Goal: Task Accomplishment & Management: Manage account settings

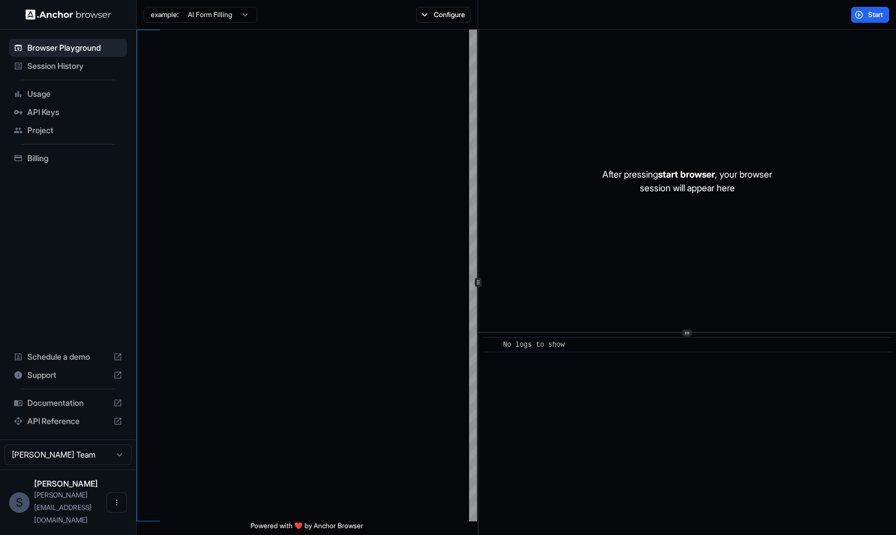
scroll to position [103, 0]
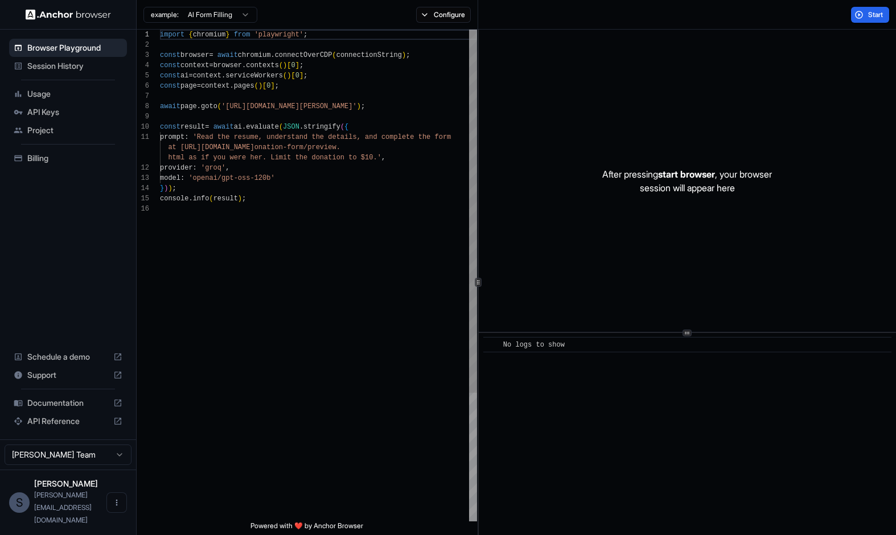
type textarea "**********"
click at [426, 226] on div "import { chromium } from 'playwright' ; const browser = await chromium . connec…" at bounding box center [318, 363] width 317 height 666
click at [97, 73] on div "Session History" at bounding box center [68, 66] width 118 height 18
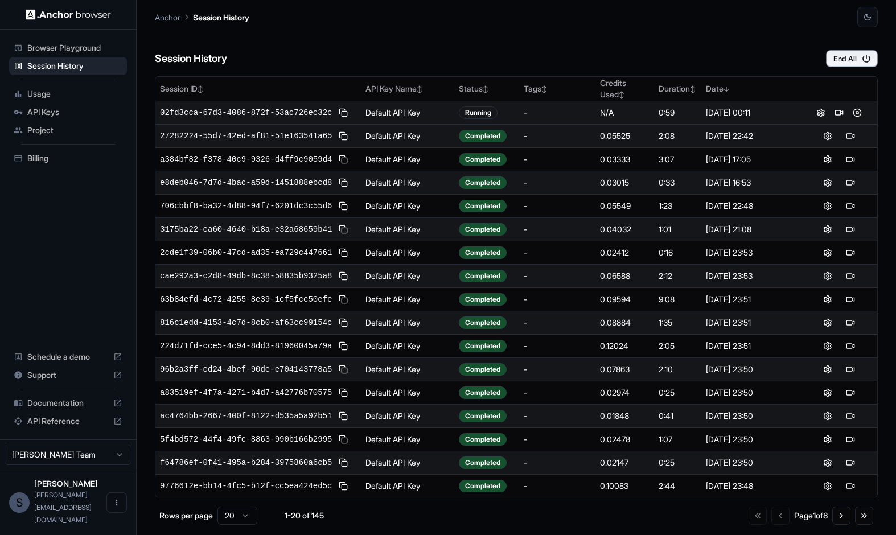
click at [325, 118] on span "02fd3cca-67d3-4086-872f-53ac726ec32c" at bounding box center [246, 112] width 172 height 11
click at [615, 118] on div "N/A" at bounding box center [625, 112] width 50 height 11
click at [833, 120] on button at bounding box center [840, 113] width 14 height 14
click at [636, 124] on td "0.05419" at bounding box center [625, 112] width 59 height 23
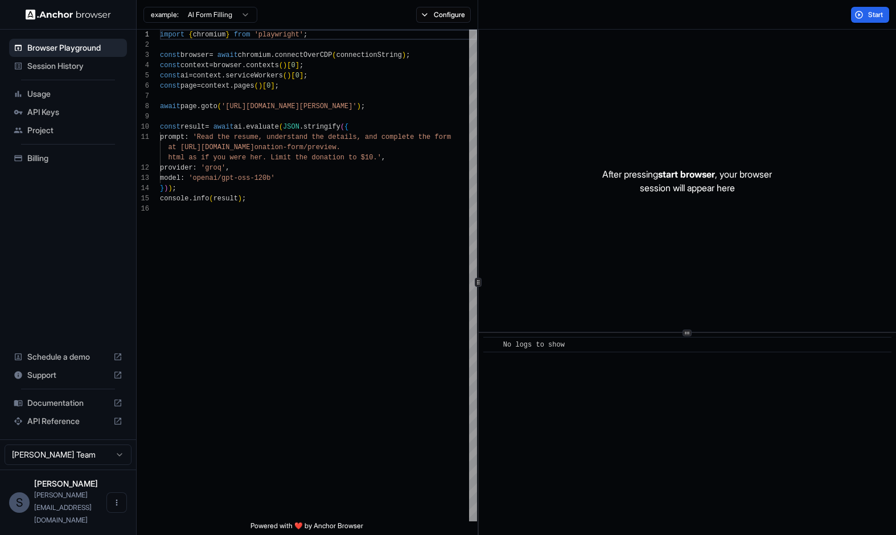
scroll to position [103, 0]
click at [421, 170] on div "provider : 'groq' ," at bounding box center [318, 168] width 317 height 10
click at [381, 113] on div at bounding box center [318, 117] width 317 height 10
click at [357, 110] on span "'https://www.wix.com/demone2/nicol-rider'" at bounding box center [290, 107] width 136 height 8
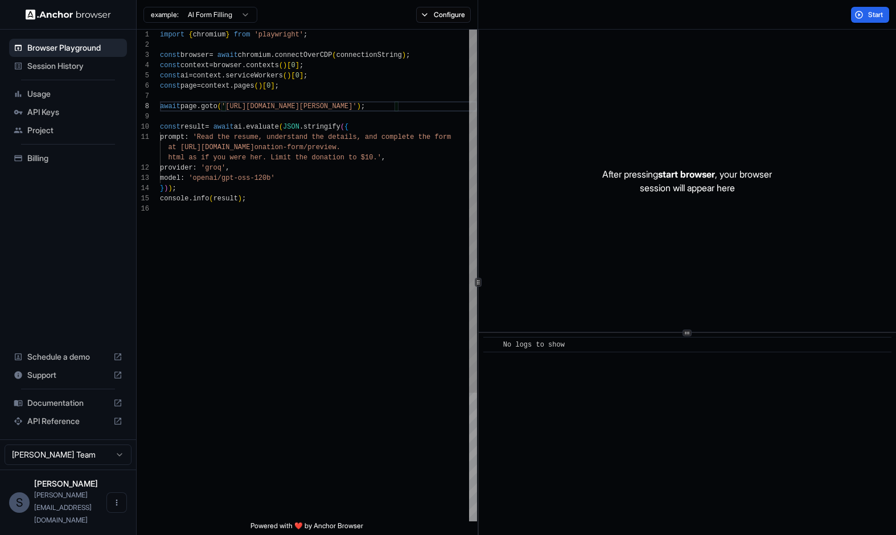
type textarea "**********"
click at [333, 364] on div "import { chromium } from 'playwright' ; const browser = await chromium . connec…" at bounding box center [318, 363] width 317 height 666
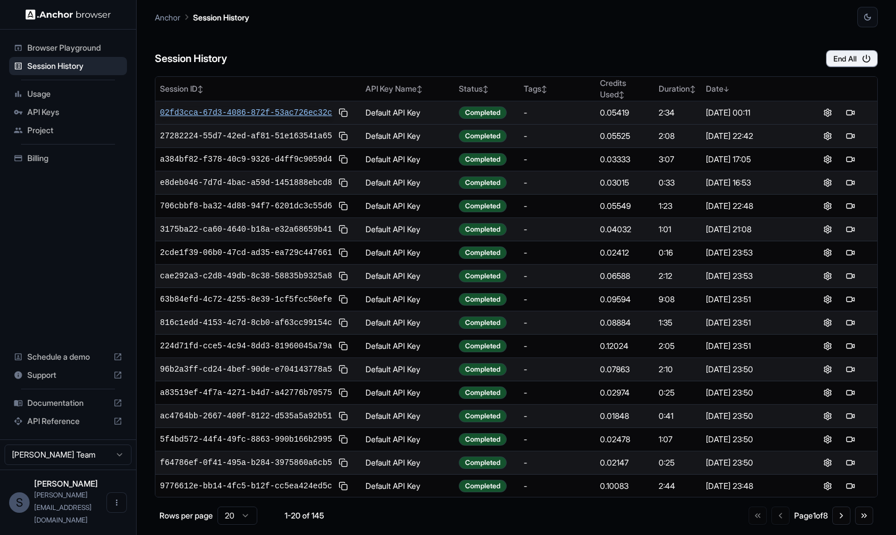
click at [240, 114] on span "02fd3cca-67d3-4086-872f-53ac726ec32c" at bounding box center [246, 112] width 172 height 11
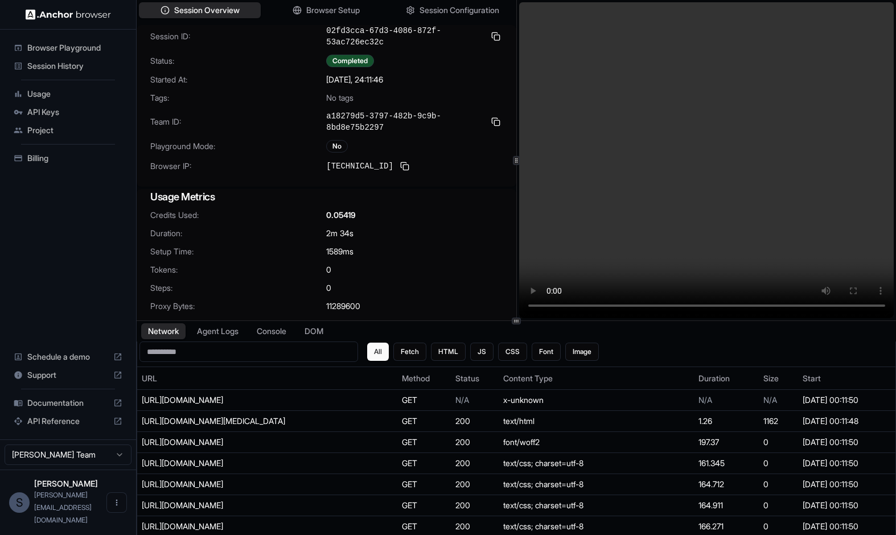
click at [710, 165] on video at bounding box center [706, 160] width 375 height 316
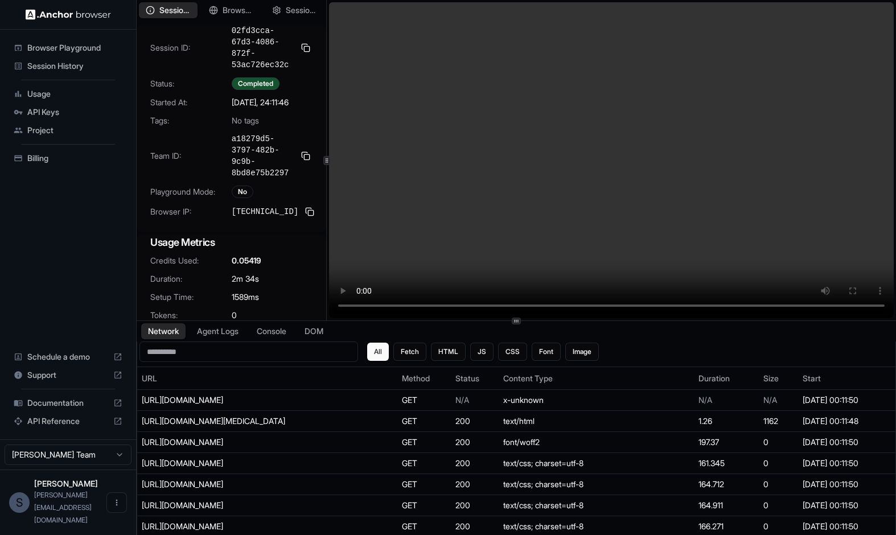
click at [326, 169] on div at bounding box center [326, 160] width 1 height 321
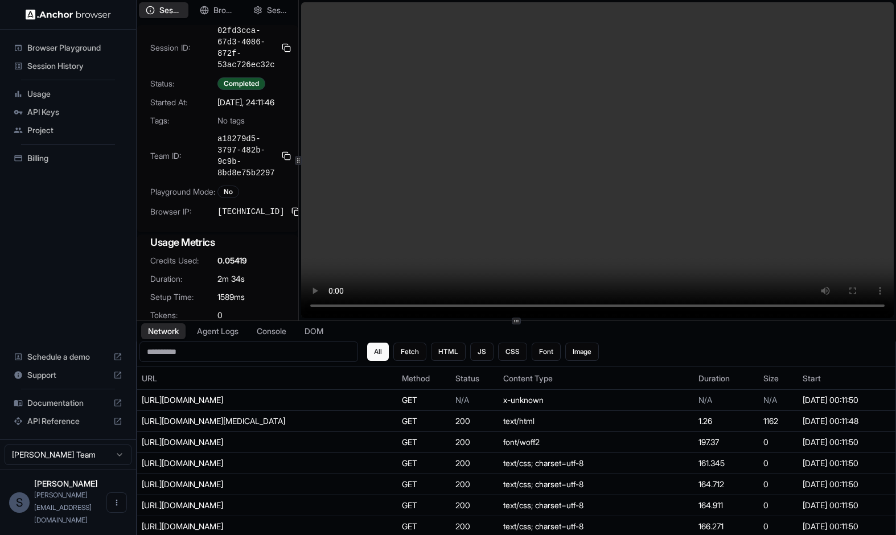
click at [616, 305] on video at bounding box center [597, 160] width 593 height 316
click at [730, 310] on video at bounding box center [597, 160] width 593 height 316
click at [767, 310] on video at bounding box center [597, 160] width 593 height 316
click at [789, 310] on video at bounding box center [597, 160] width 593 height 316
click at [798, 310] on video at bounding box center [597, 160] width 593 height 316
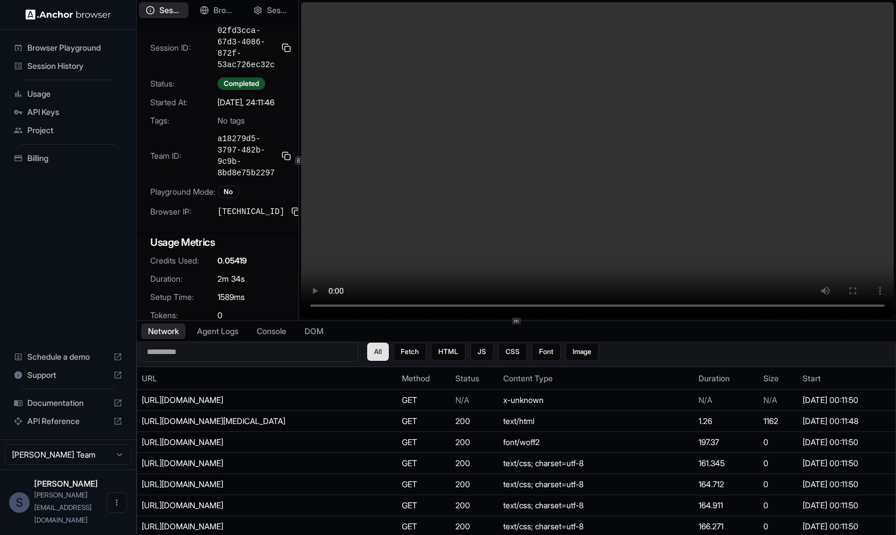
click at [332, 312] on video at bounding box center [597, 160] width 593 height 316
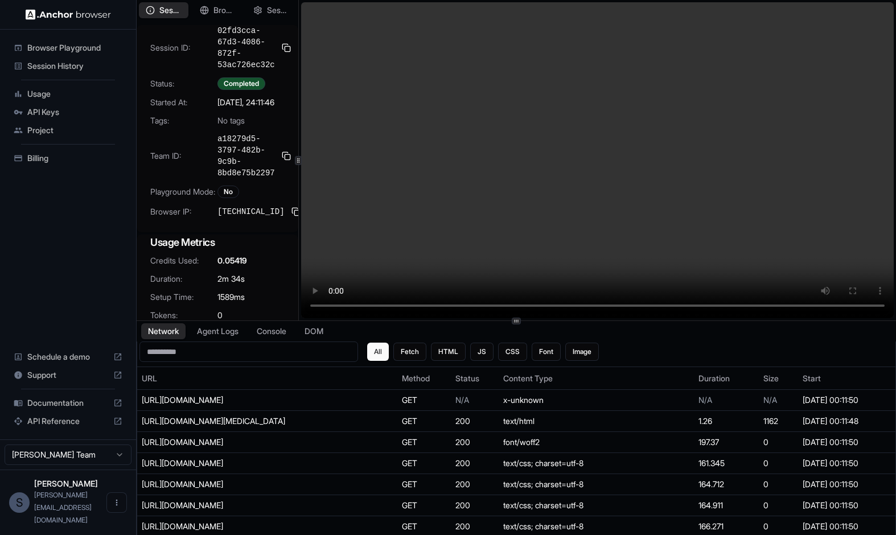
click at [77, 517] on span "[PERSON_NAME][EMAIL_ADDRESS][DOMAIN_NAME]" at bounding box center [63, 508] width 58 height 34
click at [124, 513] on button "Open menu" at bounding box center [116, 503] width 21 height 21
click at [97, 493] on div at bounding box center [448, 267] width 896 height 535
click at [68, 134] on span "Project" at bounding box center [74, 130] width 95 height 11
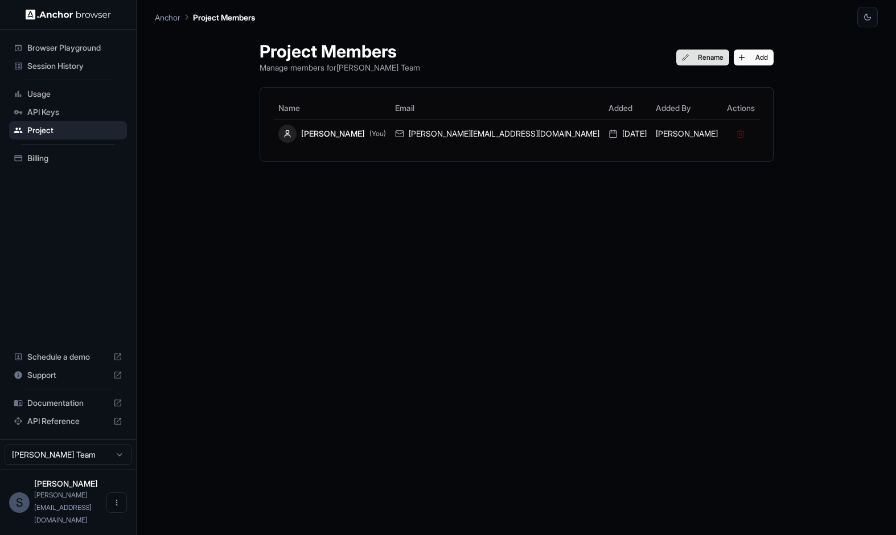
click at [677, 55] on button "Rename" at bounding box center [703, 58] width 53 height 16
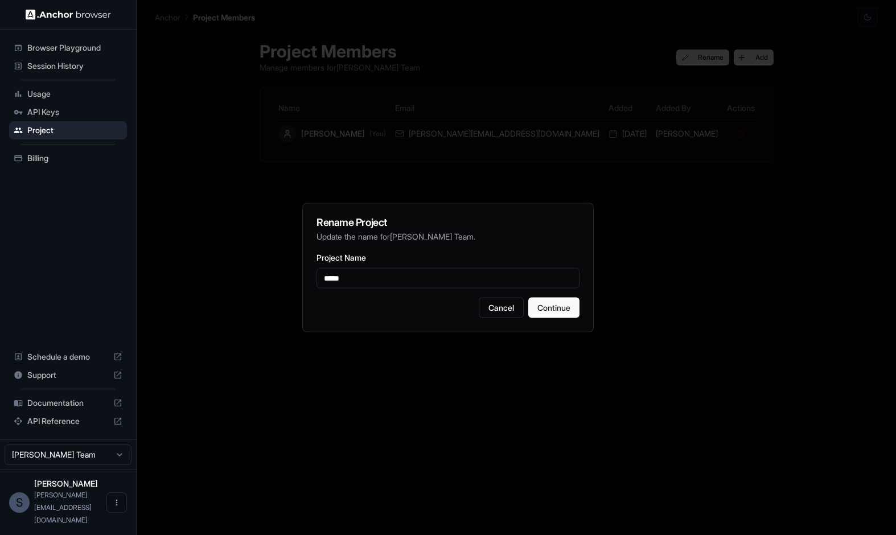
type input "*****"
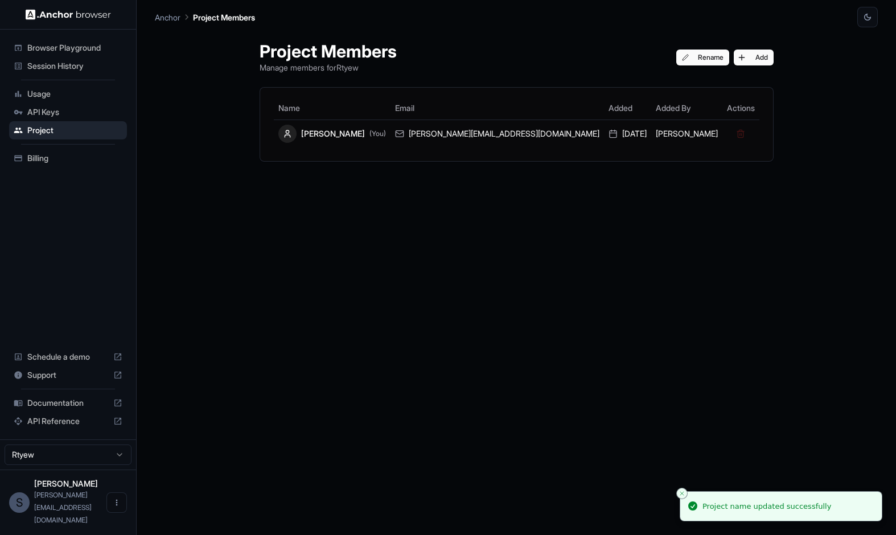
click at [632, 65] on div "Project Members Manage members for Rtyew Rename Add" at bounding box center [517, 57] width 514 height 32
click at [622, 67] on div "Project Members Manage members for Rtyew Rename Add" at bounding box center [517, 57] width 514 height 32
click at [677, 58] on button "Rename" at bounding box center [703, 58] width 53 height 16
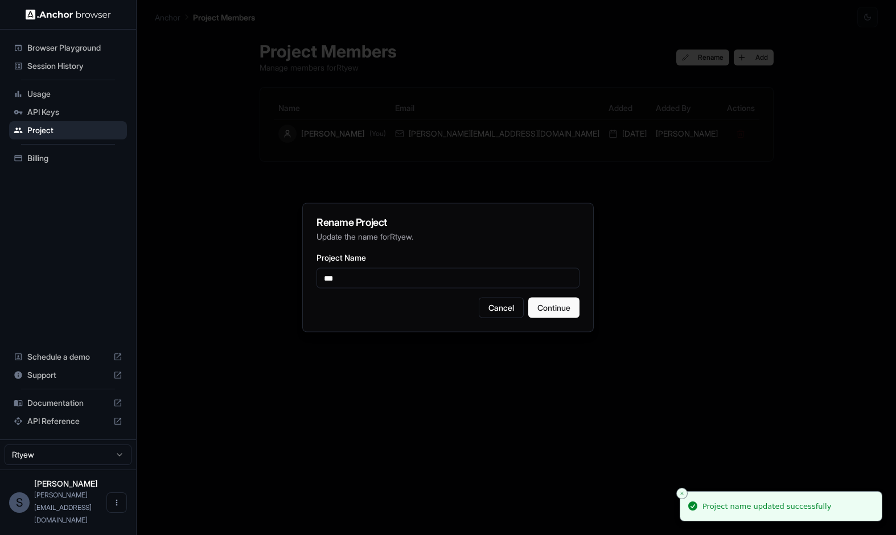
type input "***"
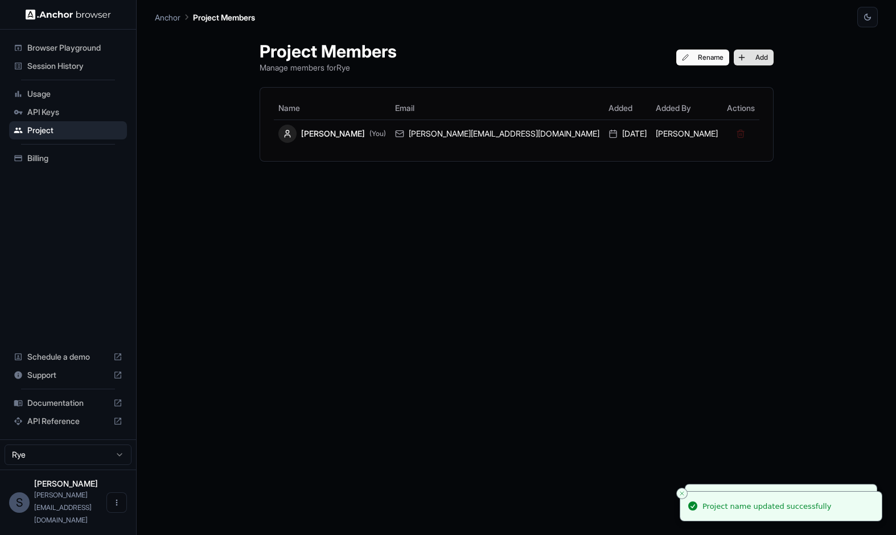
click at [734, 63] on button "Add" at bounding box center [754, 58] width 40 height 16
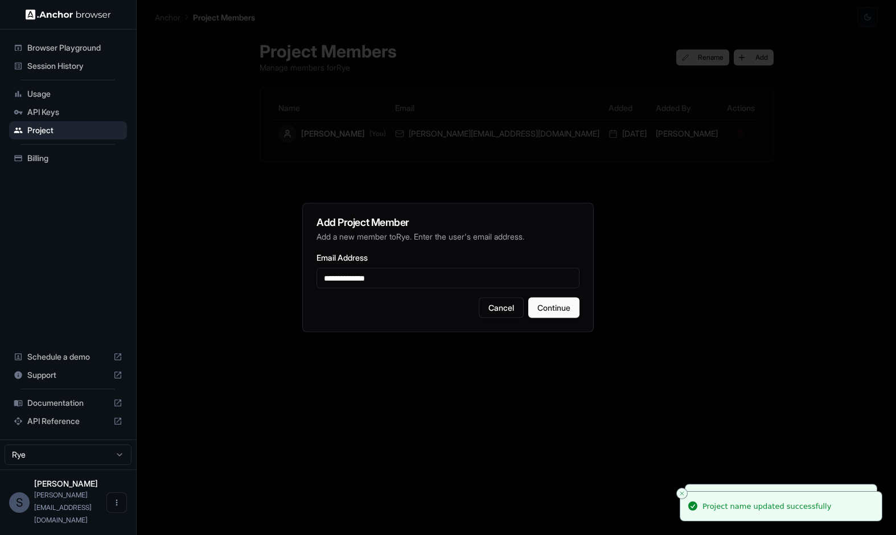
type input "**********"
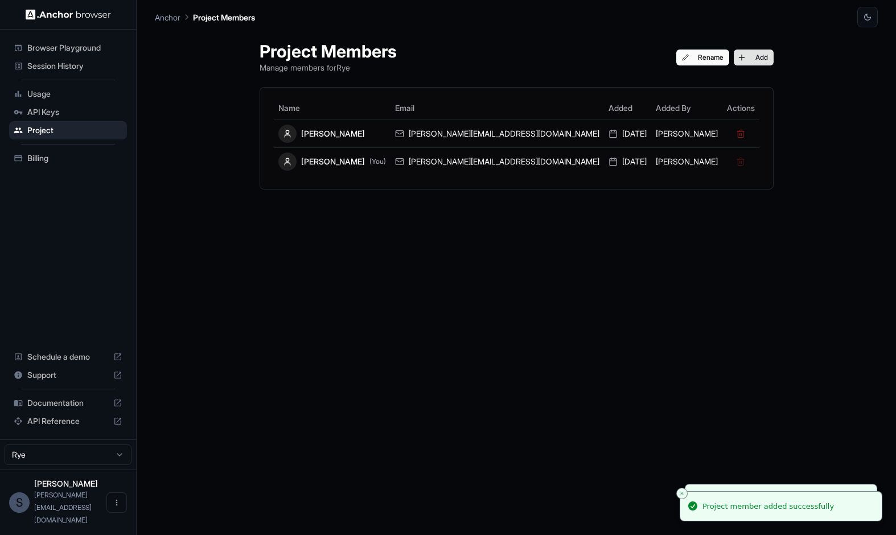
click at [734, 60] on button "Add" at bounding box center [754, 58] width 40 height 16
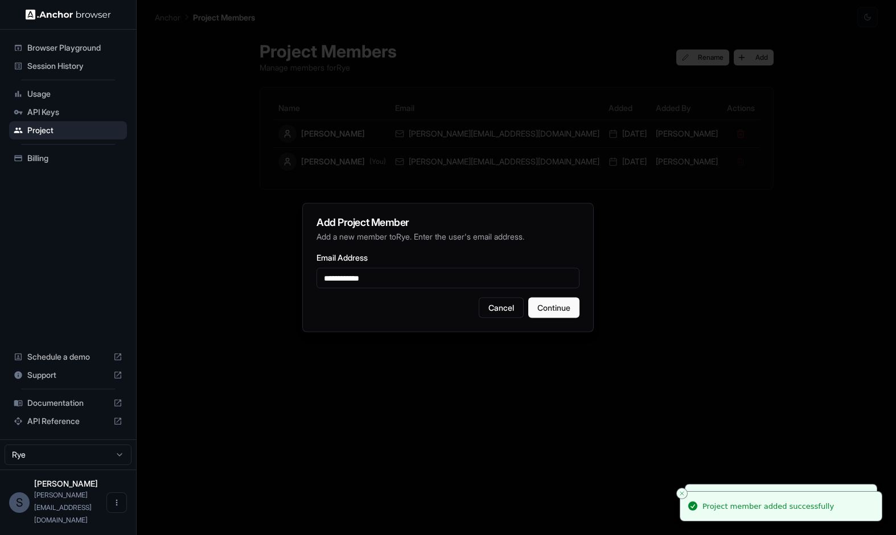
type input "**********"
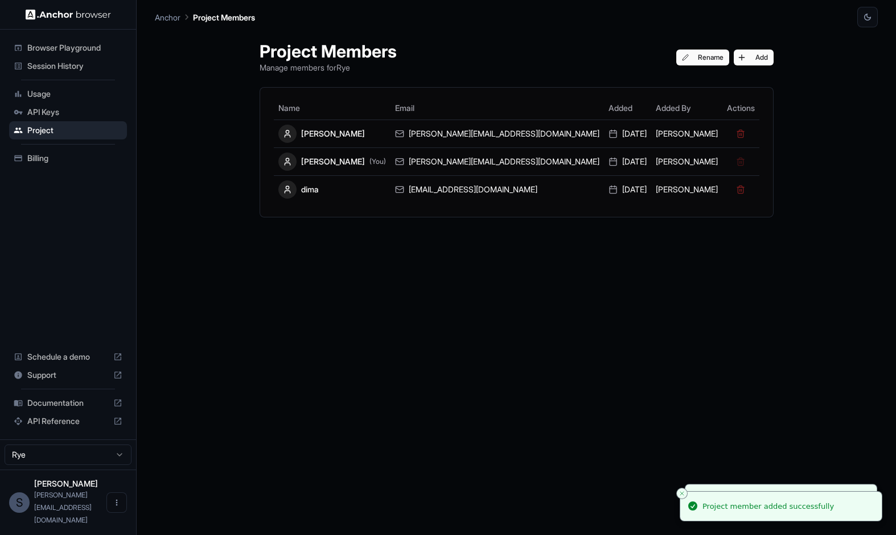
click at [695, 44] on div "Project Members Manage members for Rye Rename Add" at bounding box center [517, 57] width 514 height 32
click at [734, 51] on button "Add" at bounding box center [754, 58] width 40 height 16
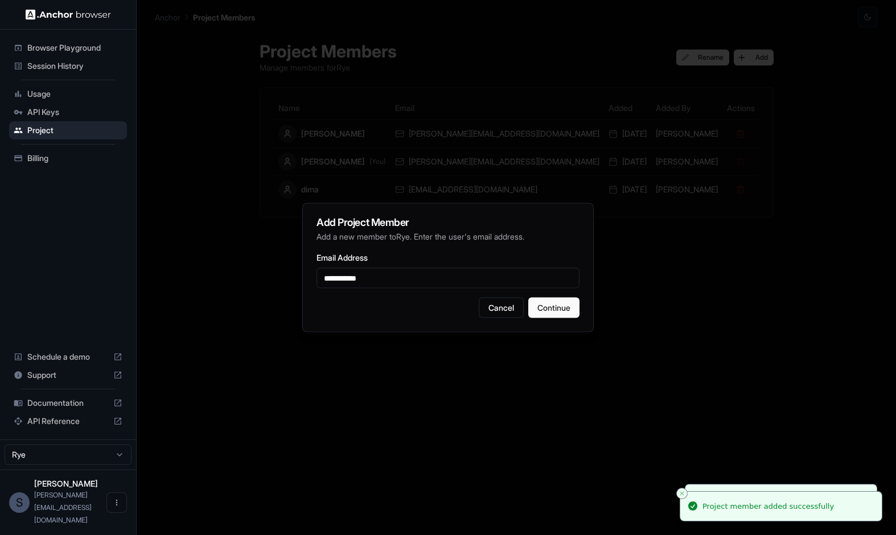
type input "**********"
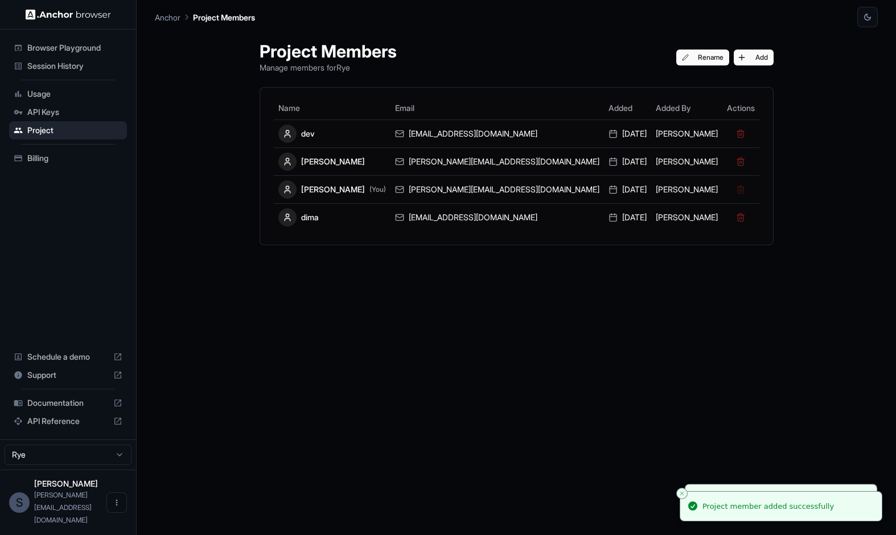
click at [81, 108] on span "API Keys" at bounding box center [74, 111] width 95 height 11
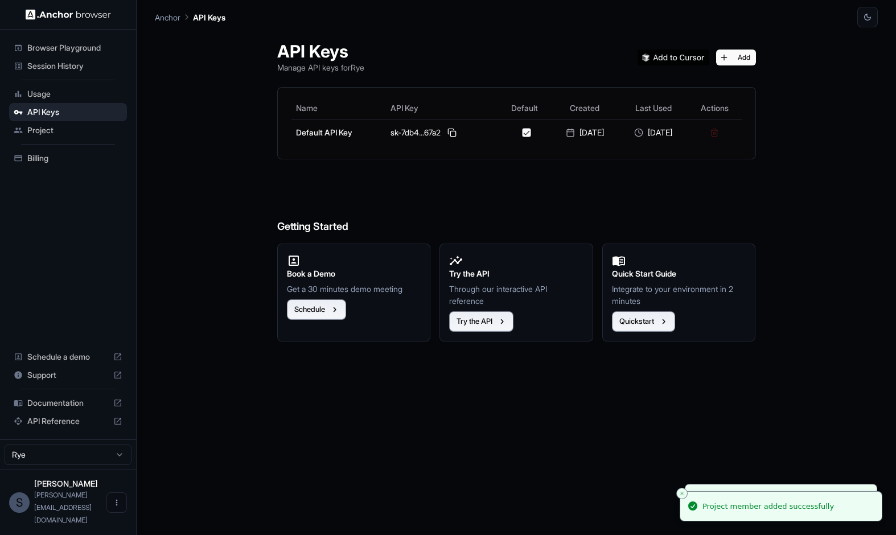
click at [84, 99] on span "Usage" at bounding box center [74, 93] width 95 height 11
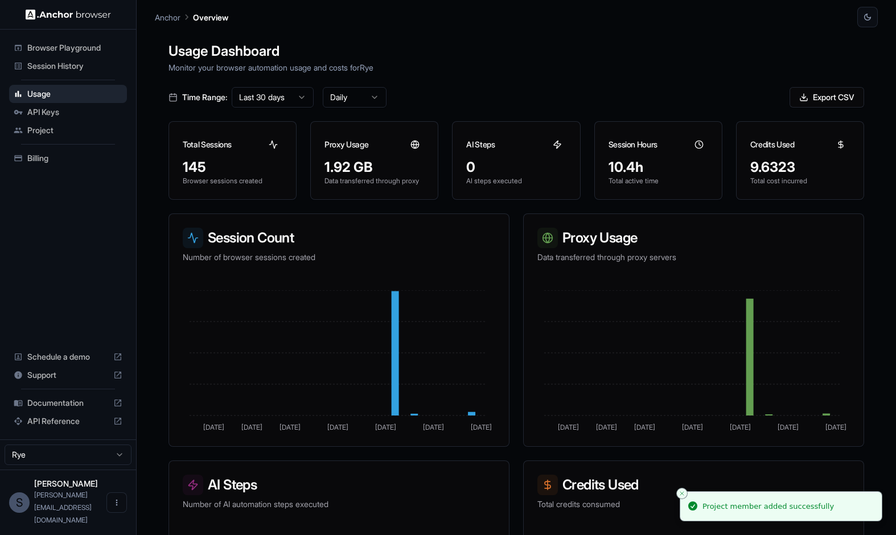
click at [78, 158] on span "Billing" at bounding box center [74, 158] width 95 height 11
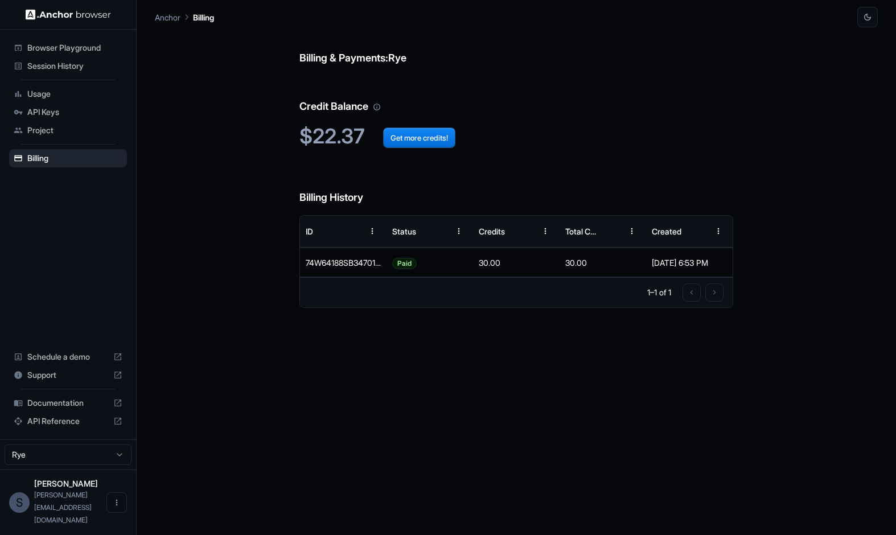
click at [261, 365] on div "Billing & Payments: Rye Credit Balance $22.37 Get more credits! Billing History…" at bounding box center [516, 281] width 723 height 508
